Goal: Task Accomplishment & Management: Use online tool/utility

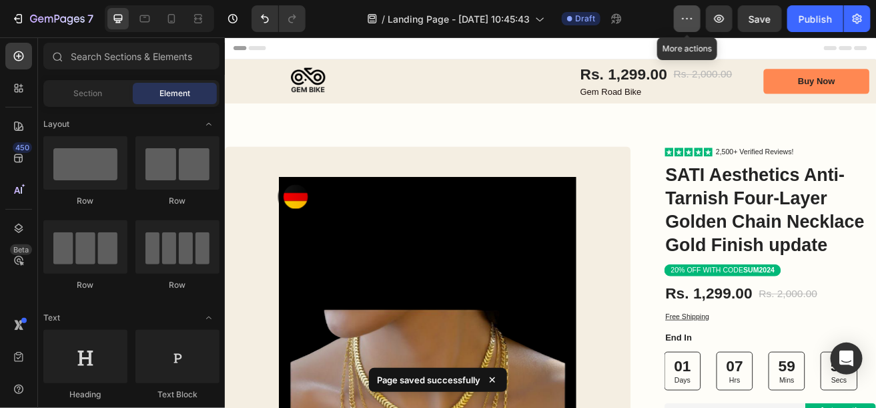
click at [694, 18] on icon "button" at bounding box center [687, 18] width 13 height 13
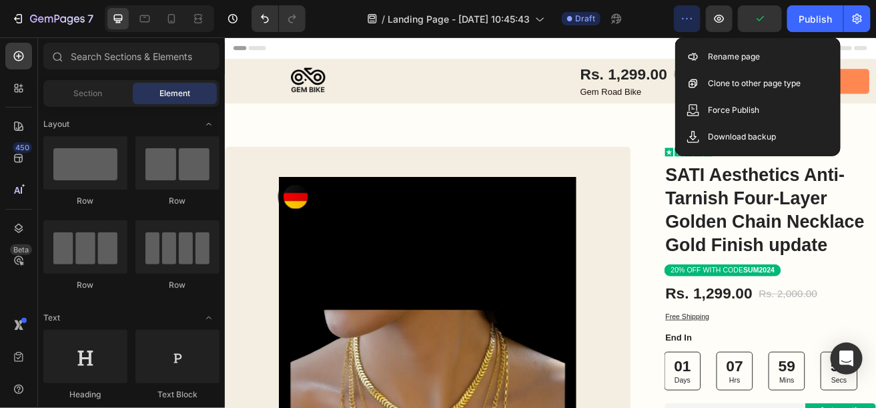
click at [694, 18] on icon "button" at bounding box center [687, 18] width 13 height 13
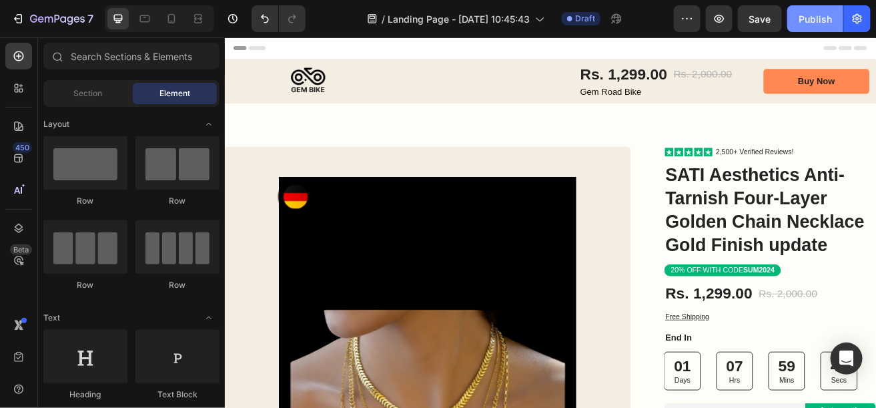
click at [813, 13] on div "Publish" at bounding box center [815, 19] width 33 height 14
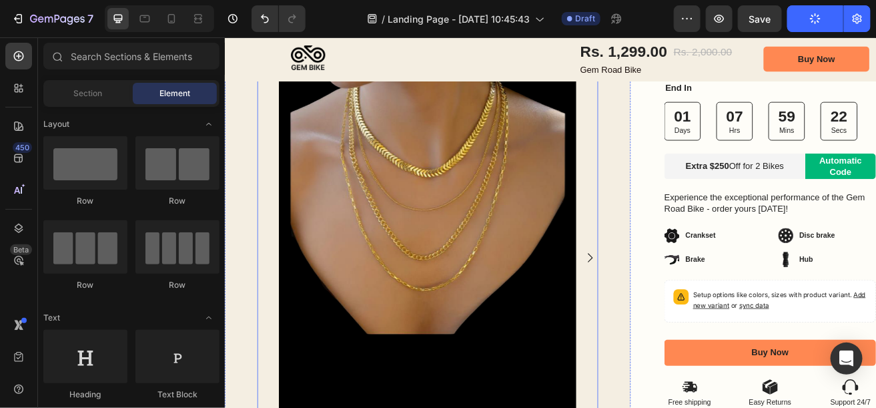
scroll to position [306, 0]
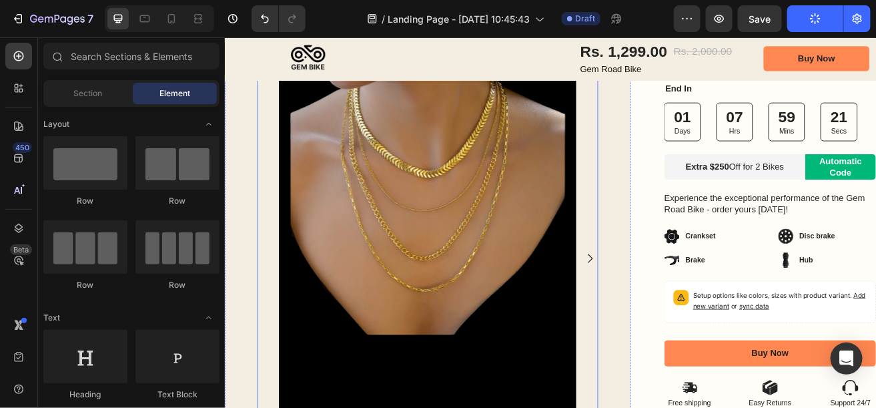
click at [665, 301] on icon "Carousel Next Arrow" at bounding box center [673, 309] width 16 height 16
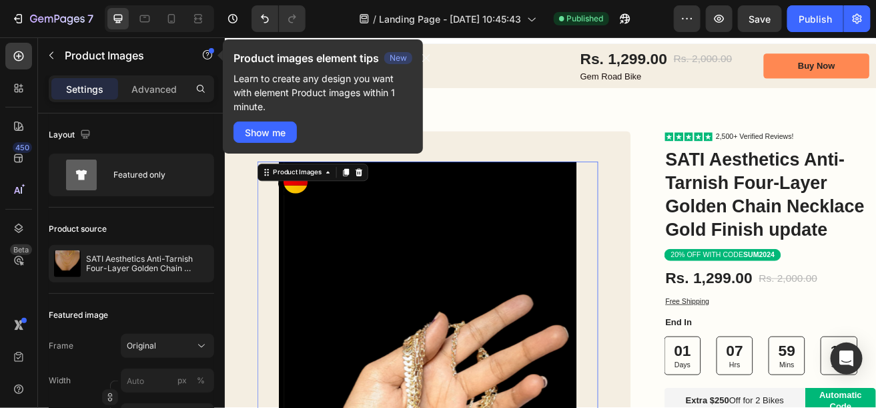
scroll to position [0, 0]
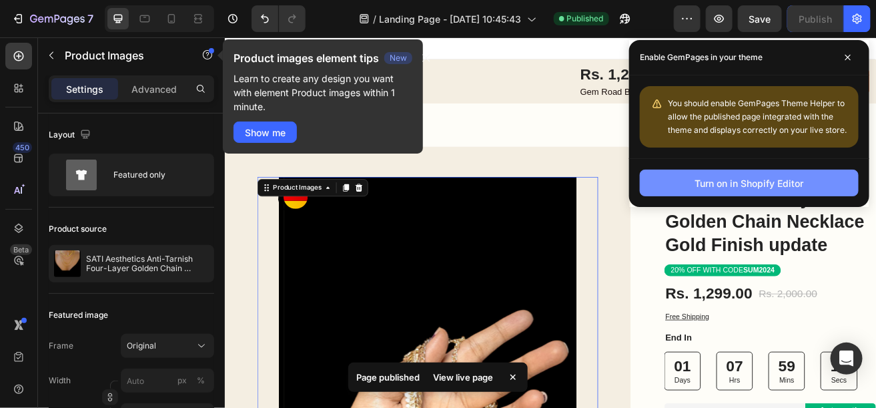
click at [749, 183] on div "Turn on in Shopify Editor" at bounding box center [749, 183] width 109 height 14
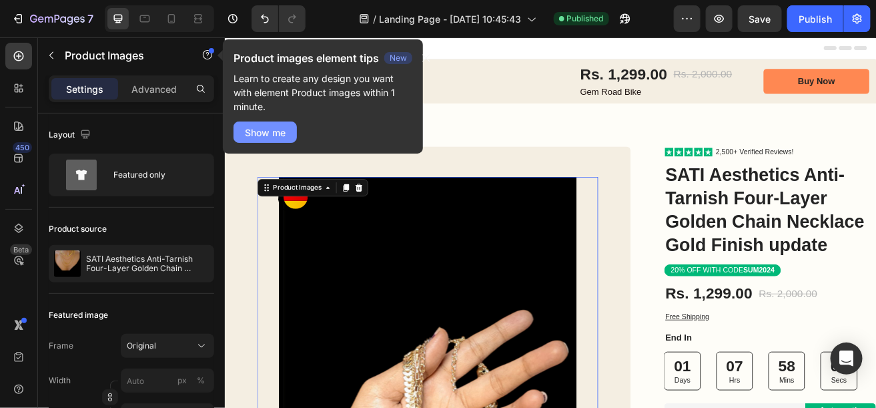
click at [264, 127] on div "Show me" at bounding box center [265, 132] width 41 height 14
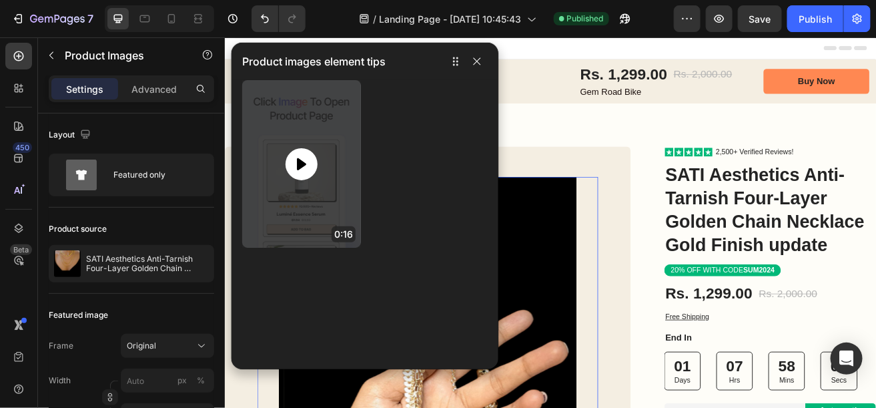
click at [301, 157] on icon at bounding box center [302, 164] width 16 height 16
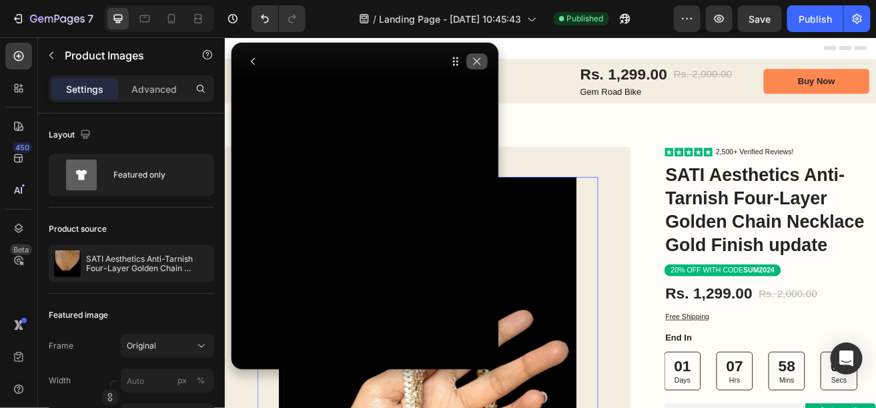
click at [478, 61] on icon "button" at bounding box center [477, 61] width 11 height 11
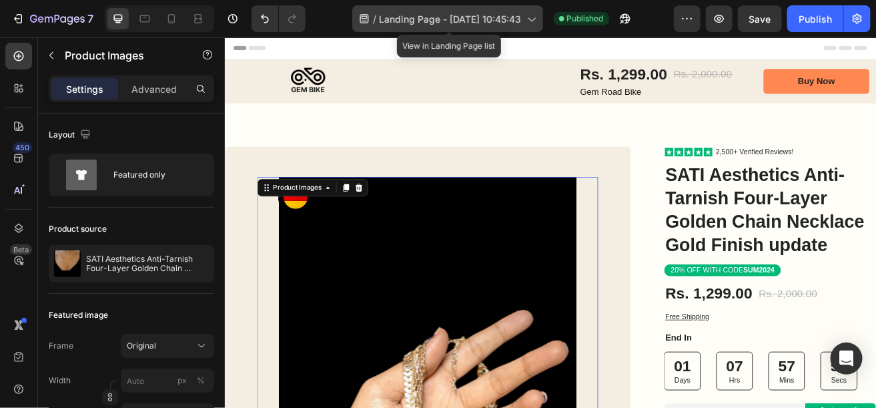
click at [534, 12] on icon at bounding box center [530, 18] width 13 height 13
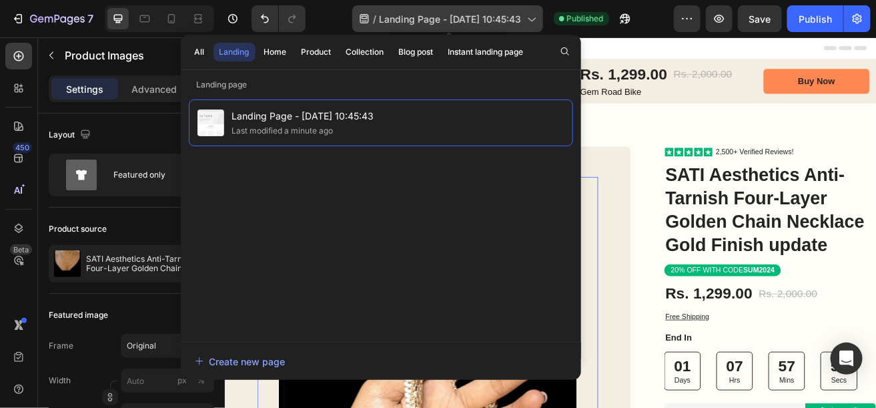
click at [534, 12] on icon at bounding box center [530, 18] width 13 height 13
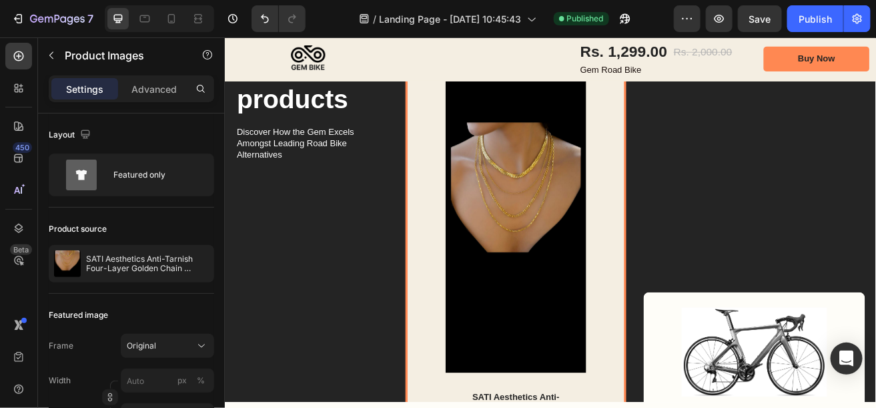
scroll to position [3921, 0]
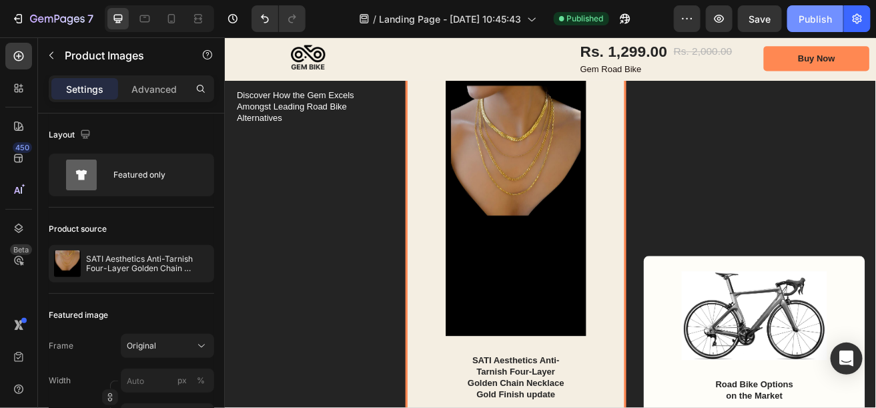
click at [804, 18] on div "Publish" at bounding box center [815, 19] width 33 height 14
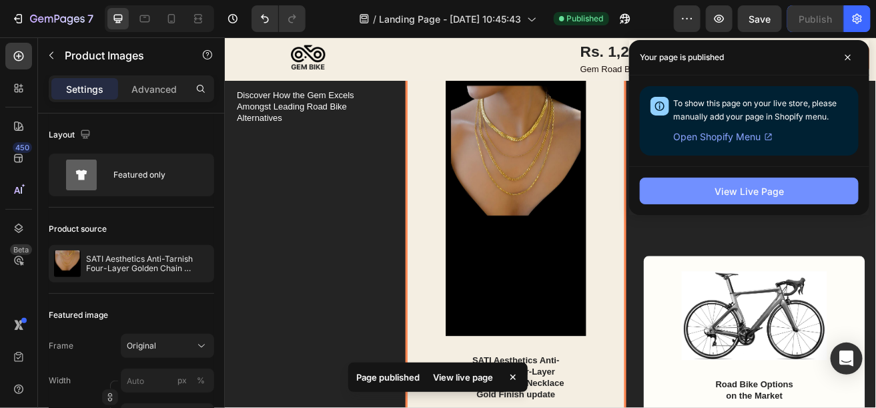
click at [749, 195] on div "View Live Page" at bounding box center [749, 191] width 69 height 14
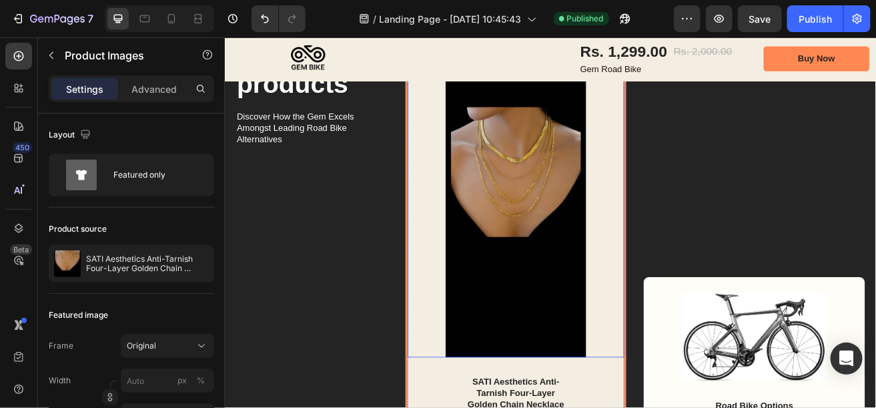
scroll to position [3871, 0]
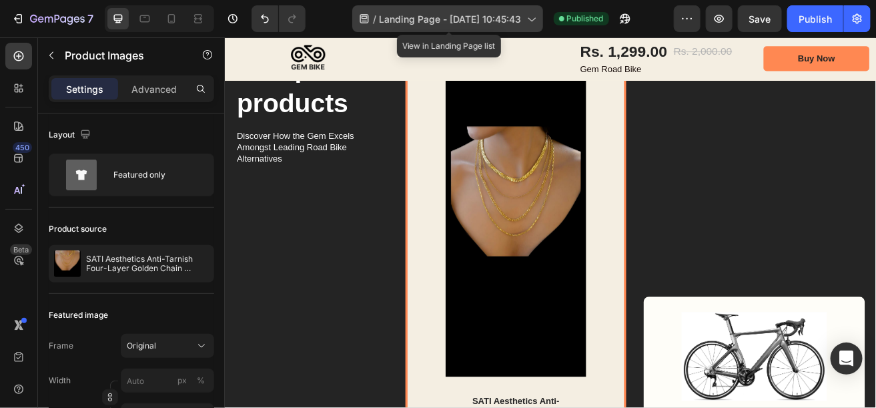
click at [509, 19] on span "Landing Page - [DATE] 10:45:43" at bounding box center [451, 19] width 142 height 14
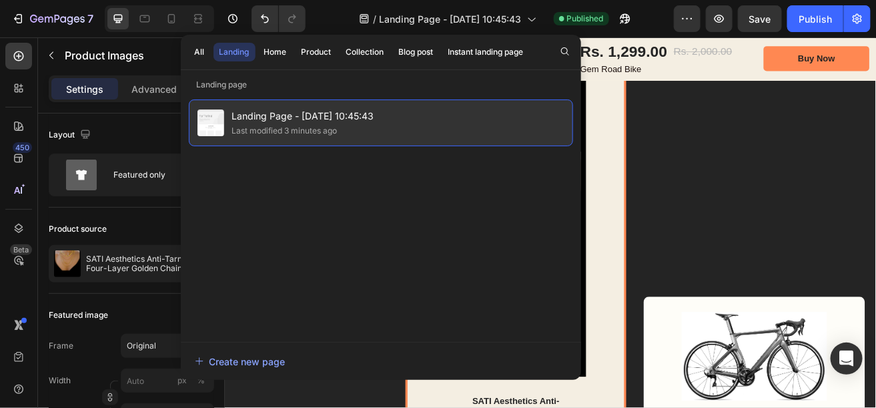
click at [314, 132] on div "Last modified 3 minutes ago" at bounding box center [284, 130] width 105 height 13
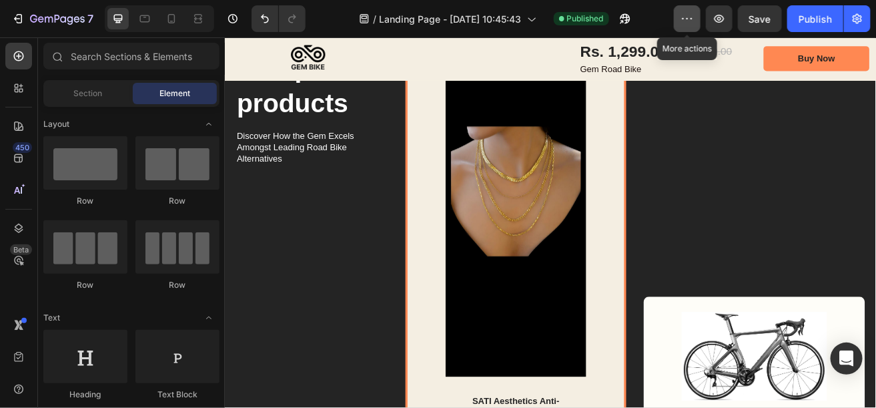
click at [696, 19] on button "button" at bounding box center [687, 18] width 27 height 27
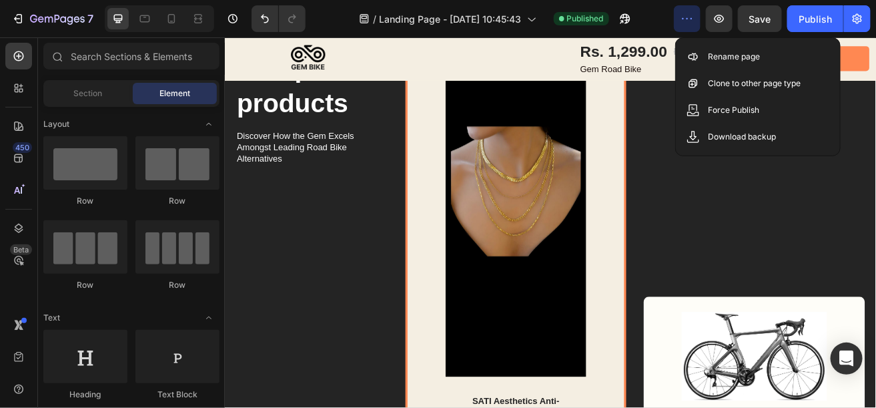
click at [696, 19] on button "button" at bounding box center [687, 18] width 27 height 27
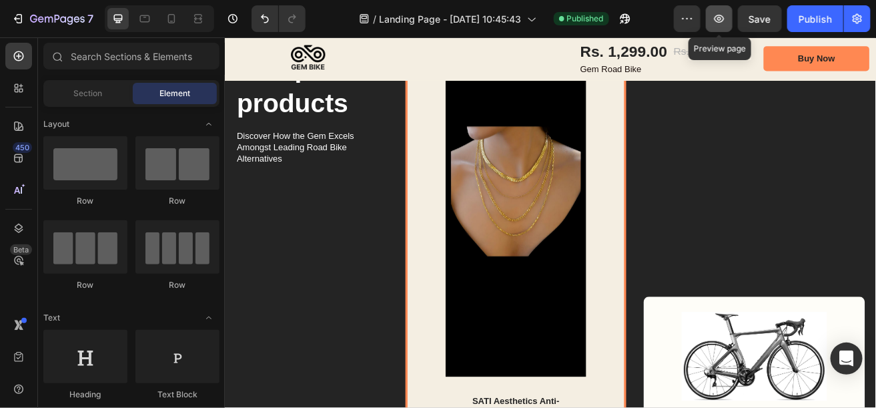
click at [717, 18] on icon "button" at bounding box center [719, 18] width 13 height 13
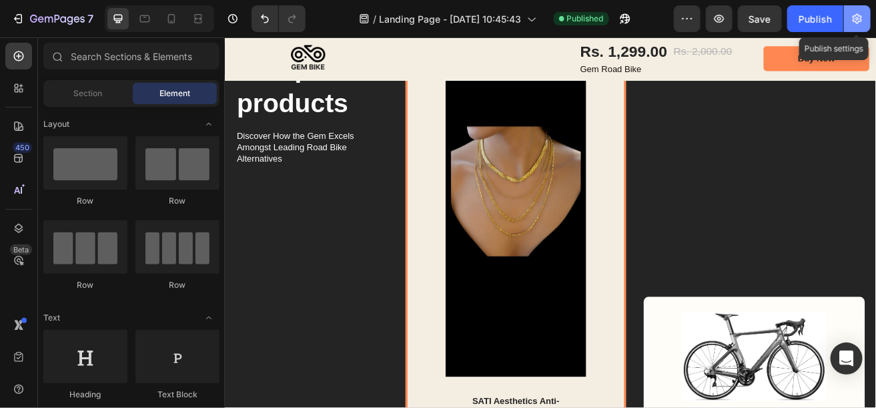
click at [861, 11] on button "button" at bounding box center [857, 18] width 27 height 27
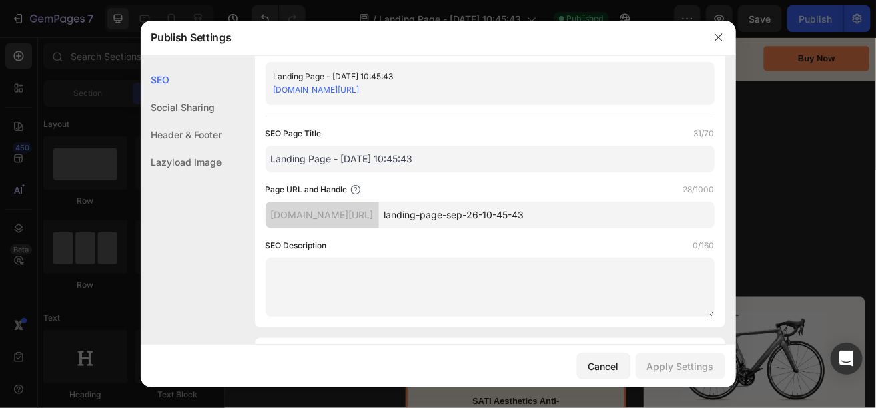
scroll to position [0, 0]
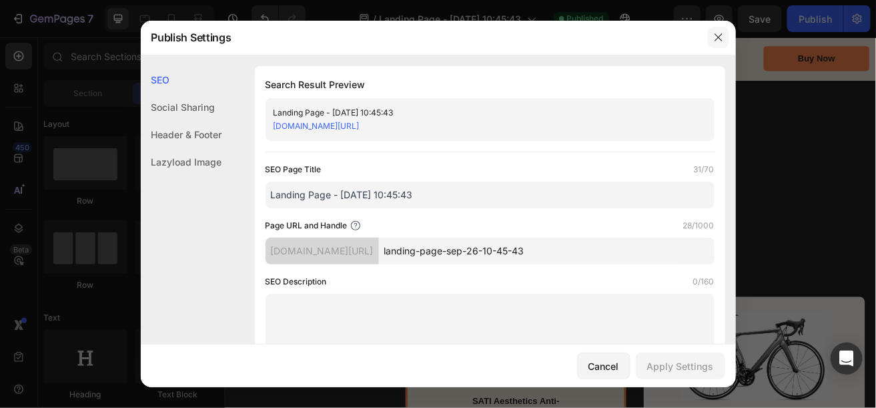
click at [723, 29] on button "button" at bounding box center [718, 37] width 21 height 21
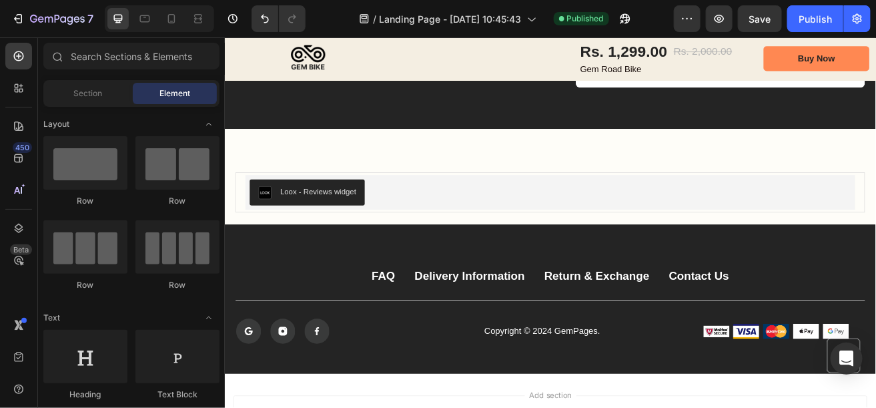
scroll to position [5620, 0]
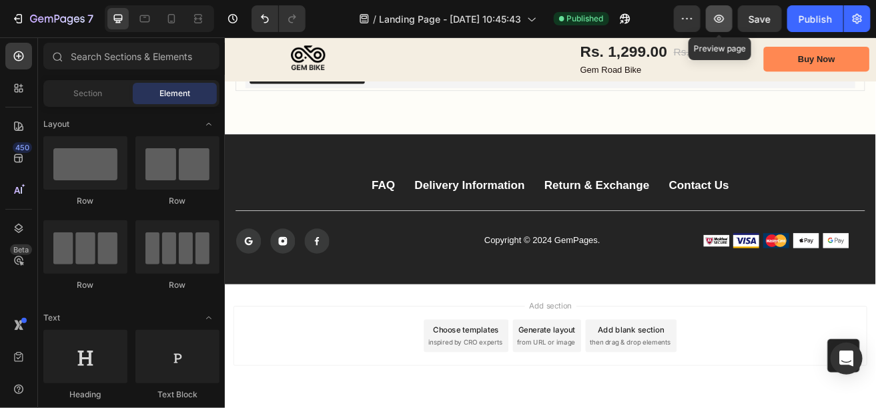
click at [715, 17] on icon "button" at bounding box center [719, 18] width 13 height 13
